Goal: Navigation & Orientation: Find specific page/section

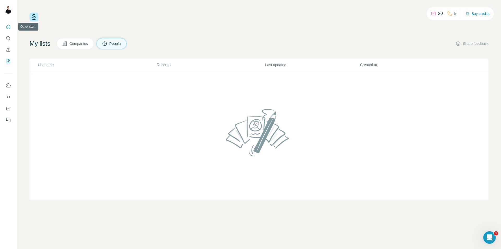
click at [11, 28] on button "Quick start" at bounding box center [8, 26] width 8 height 9
